Goal: Information Seeking & Learning: Check status

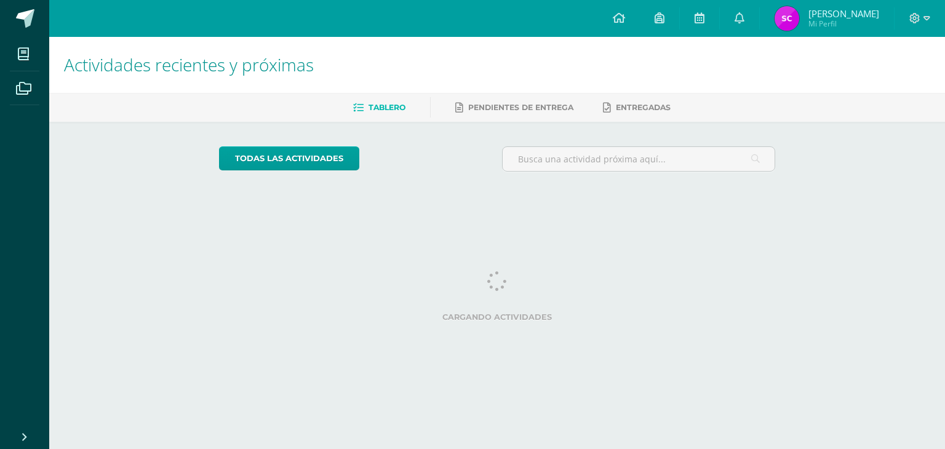
click at [499, 148] on div at bounding box center [638, 163] width 283 height 35
click at [799, 18] on img at bounding box center [786, 18] width 25 height 25
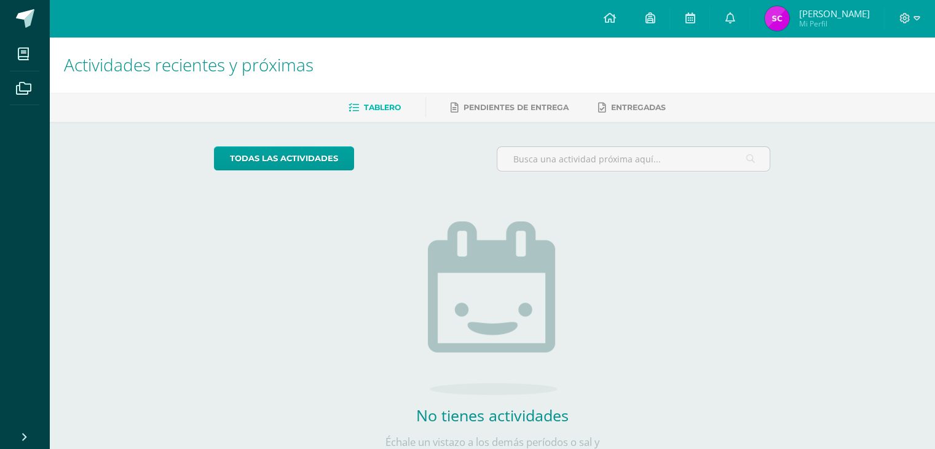
click at [790, 22] on img at bounding box center [777, 18] width 25 height 25
click at [735, 21] on icon at bounding box center [730, 17] width 10 height 11
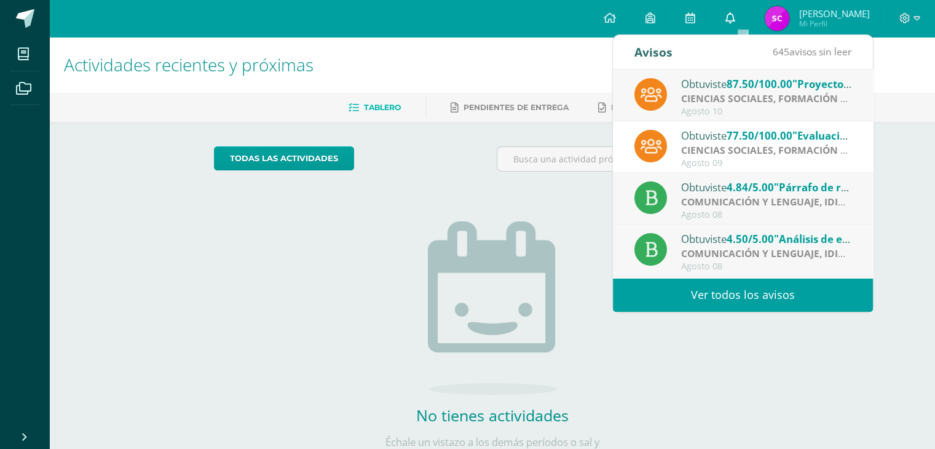
click at [735, 21] on icon at bounding box center [730, 17] width 10 height 11
click at [469, 168] on div "todas las Actividades" at bounding box center [492, 163] width 566 height 35
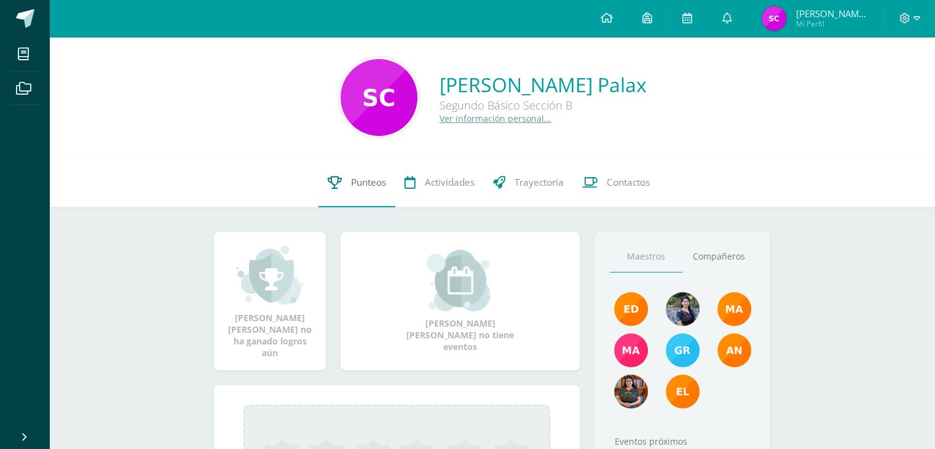
click at [363, 180] on span "Punteos" at bounding box center [368, 182] width 35 height 13
click at [340, 195] on link "Punteos" at bounding box center [357, 182] width 77 height 49
click at [354, 196] on link "Punteos" at bounding box center [357, 182] width 77 height 49
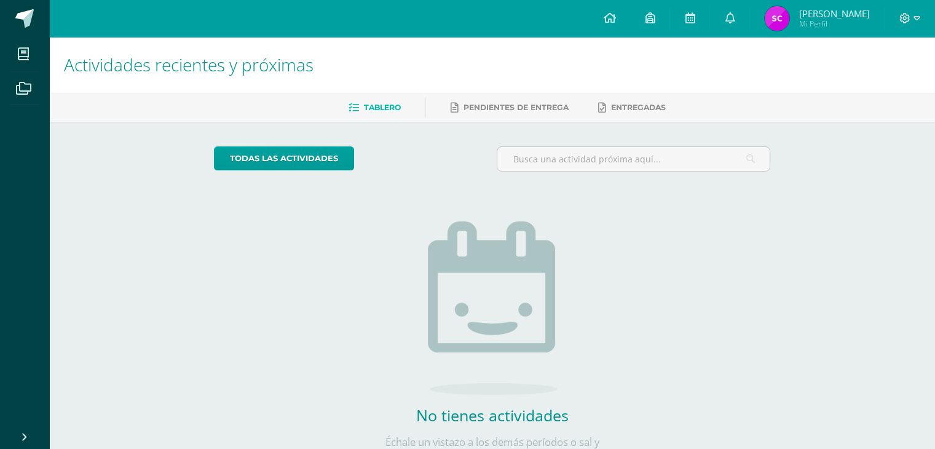
click at [890, 17] on div at bounding box center [910, 18] width 50 height 37
click at [894, 17] on div at bounding box center [910, 18] width 50 height 37
click at [900, 18] on div at bounding box center [910, 18] width 50 height 37
click at [915, 25] on div at bounding box center [910, 18] width 50 height 37
click at [909, 19] on icon at bounding box center [905, 18] width 10 height 10
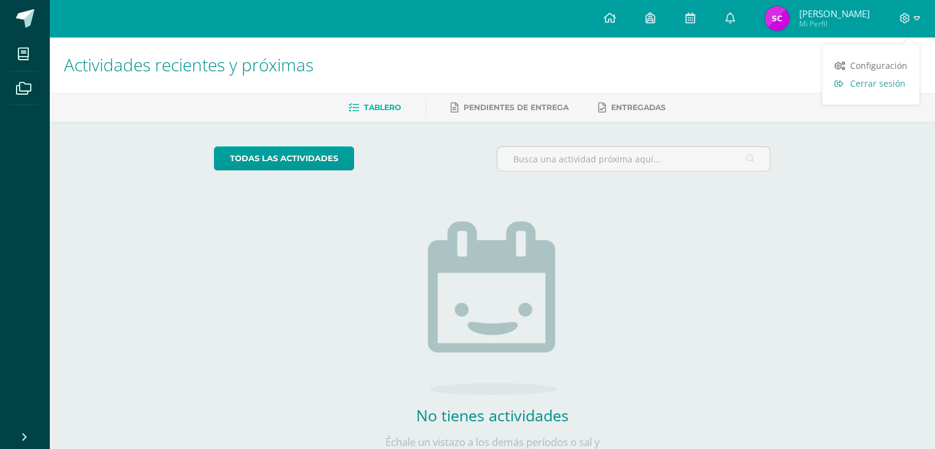
click at [867, 87] on span "Cerrar sesión" at bounding box center [877, 83] width 55 height 12
click at [910, 20] on span at bounding box center [910, 19] width 21 height 14
click at [866, 87] on span "Cerrar sesión" at bounding box center [877, 83] width 55 height 12
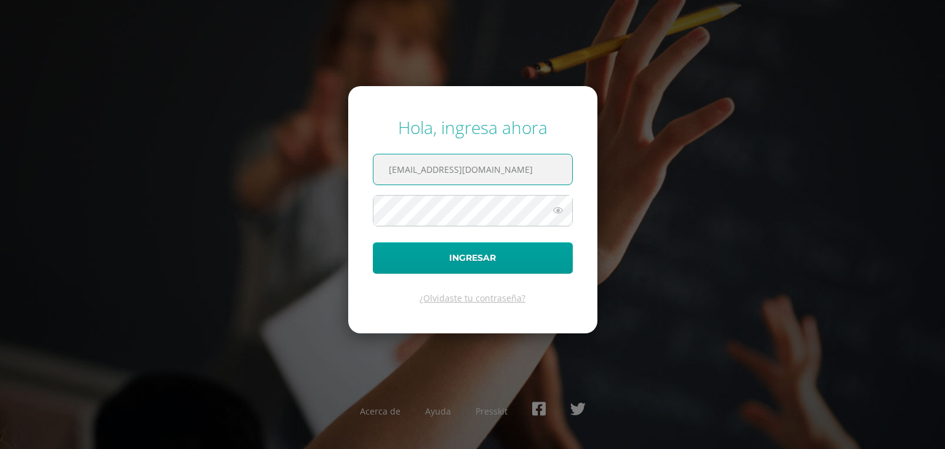
click at [526, 171] on input "[EMAIL_ADDRESS][DOMAIN_NAME]" at bounding box center [472, 169] width 199 height 30
type input "[EMAIL_ADDRESS][DOMAIN_NAME]"
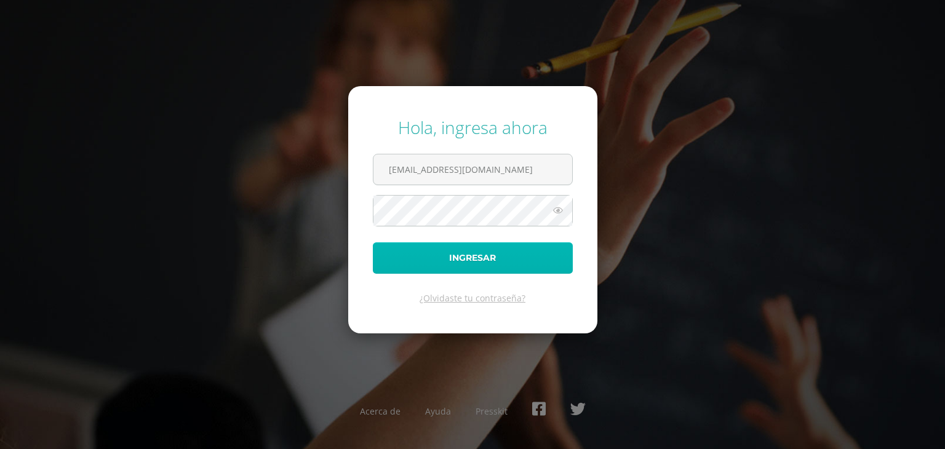
click at [510, 246] on button "Ingresar" at bounding box center [473, 257] width 200 height 31
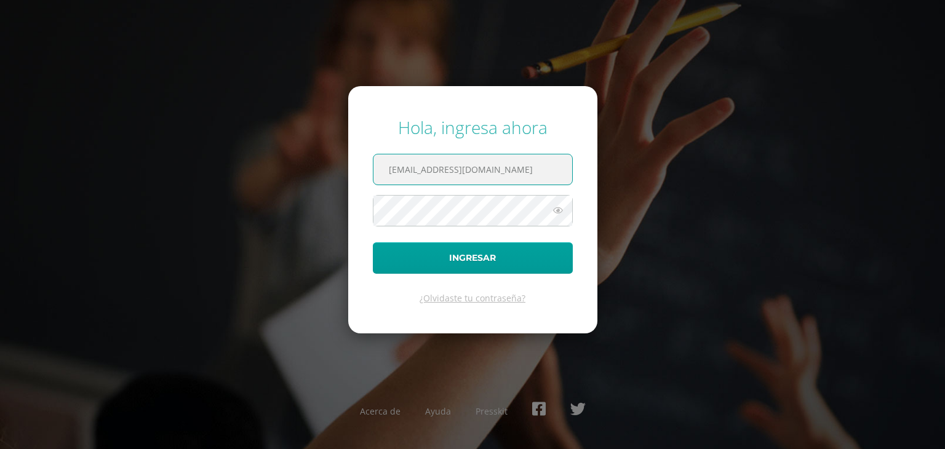
click at [517, 173] on input "[EMAIL_ADDRESS][DOMAIN_NAME]" at bounding box center [472, 169] width 199 height 30
click at [439, 170] on input "soniacosigua2023@maiagt.org" at bounding box center [472, 169] width 199 height 30
type input "angelacuxulic2023@maiagt.org"
click at [373, 242] on button "Ingresar" at bounding box center [473, 257] width 200 height 31
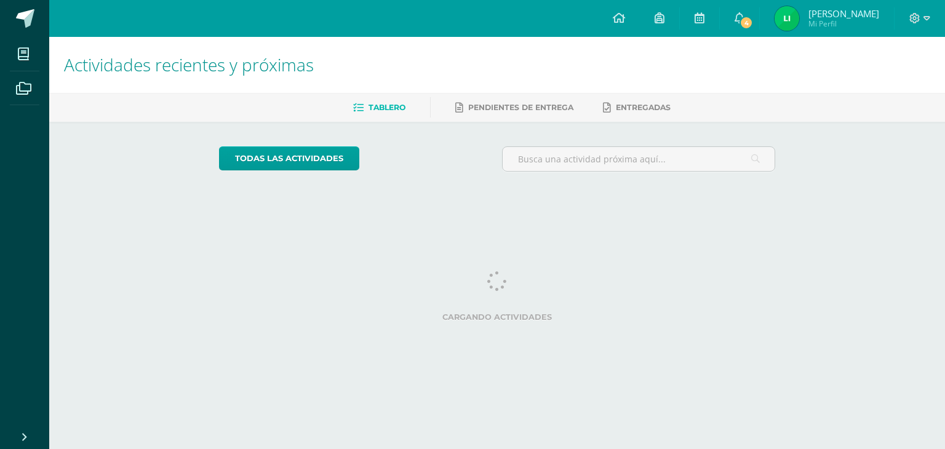
click at [799, 15] on img at bounding box center [786, 18] width 25 height 25
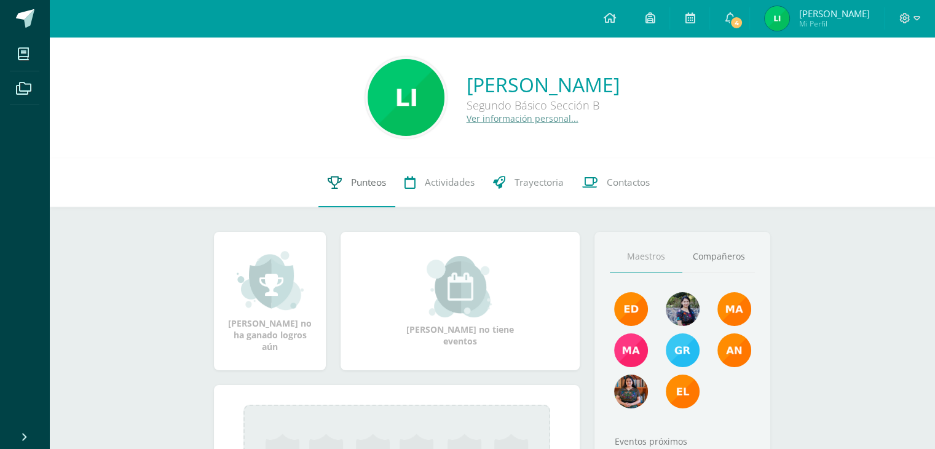
click at [374, 191] on link "Punteos" at bounding box center [357, 182] width 77 height 49
